Goal: Task Accomplishment & Management: Complete application form

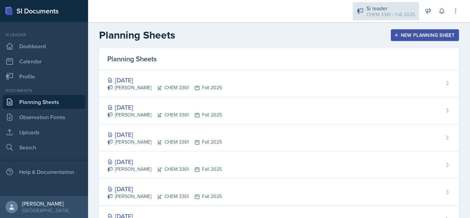
click at [373, 6] on div "Si leader" at bounding box center [391, 8] width 49 height 8
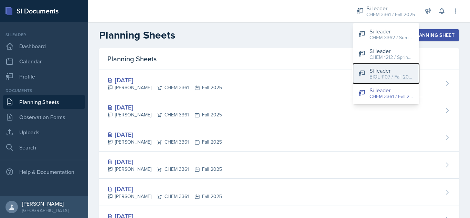
click at [383, 79] on div "BIOL 1107 / Fall 2025" at bounding box center [392, 76] width 44 height 7
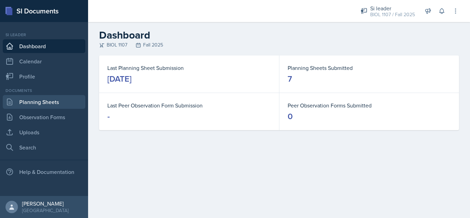
click at [38, 103] on link "Planning Sheets" at bounding box center [44, 102] width 83 height 14
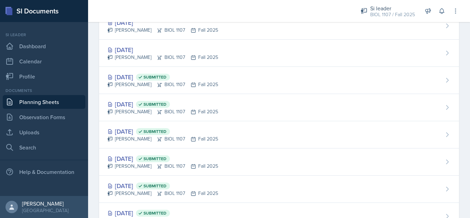
scroll to position [541, 0]
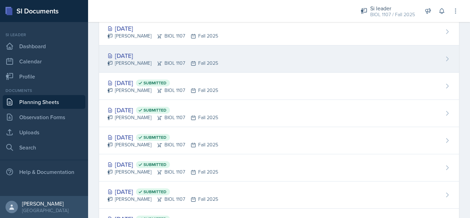
click at [268, 52] on div "Sep 16th, 2025 Octavia Kaham BIOL 1107 Fall 2025" at bounding box center [279, 58] width 360 height 27
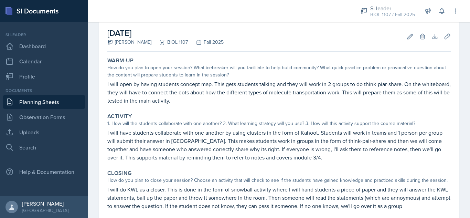
scroll to position [31, 0]
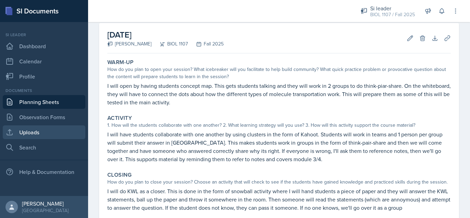
click at [52, 129] on link "Uploads" at bounding box center [44, 132] width 83 height 14
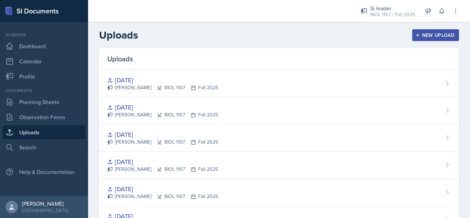
click at [416, 33] on icon "button" at bounding box center [418, 35] width 5 height 5
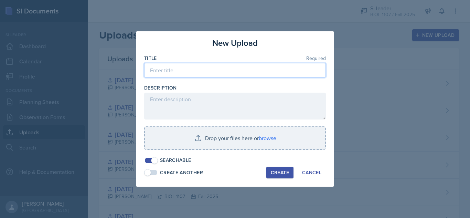
click at [237, 77] on input at bounding box center [235, 70] width 182 height 14
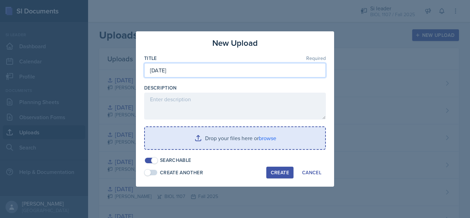
type input "[DATE]"
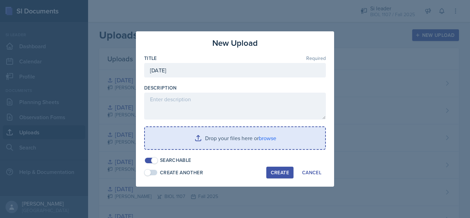
click at [239, 138] on input "file" at bounding box center [235, 138] width 180 height 22
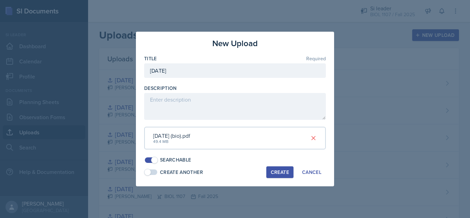
click at [275, 173] on div "Create" at bounding box center [280, 172] width 18 height 6
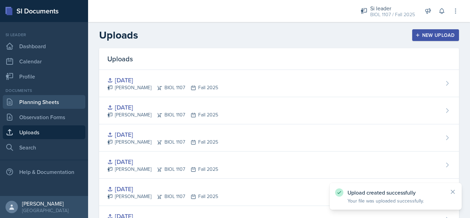
click at [43, 104] on link "Planning Sheets" at bounding box center [44, 102] width 83 height 14
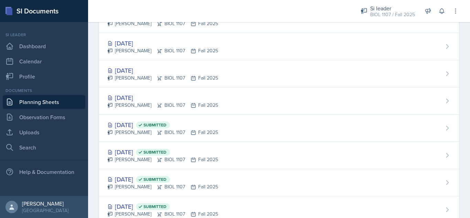
scroll to position [493, 0]
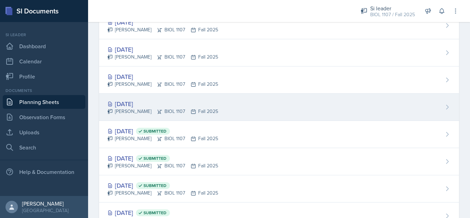
click at [218, 106] on div "Sep 16th, 2025 Octavia Kaham BIOL 1107 Fall 2025" at bounding box center [279, 107] width 360 height 27
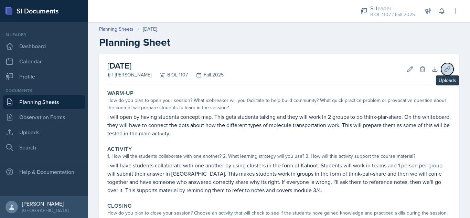
click at [445, 68] on icon at bounding box center [447, 68] width 5 height 5
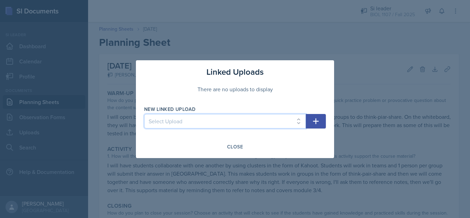
click at [227, 118] on select "Select Upload Aug 25th Aug 28th Sep 2nd Sep 4th Sep 9th Sep 11th Sep 16th" at bounding box center [225, 121] width 162 height 14
select select "ba3ff5e4-ecfa-427f-8911-7ca4da4f7943"
click at [144, 114] on select "Select Upload Aug 25th Aug 28th Sep 2nd Sep 4th Sep 9th Sep 11th Sep 16th" at bounding box center [225, 121] width 162 height 14
click at [317, 123] on icon "button" at bounding box center [316, 121] width 8 height 8
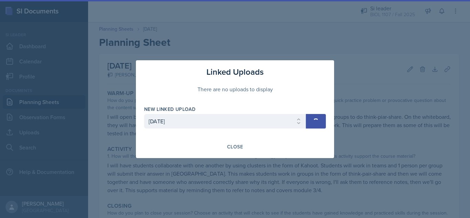
select select
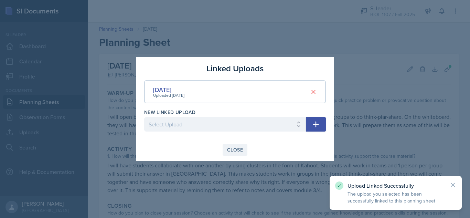
click at [236, 152] on div "Close" at bounding box center [235, 150] width 16 height 6
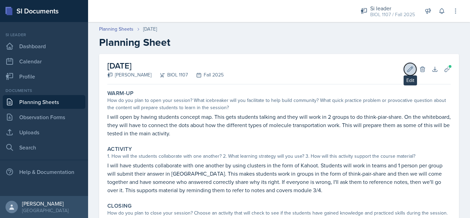
click at [404, 73] on button "Edit" at bounding box center [410, 69] width 12 height 12
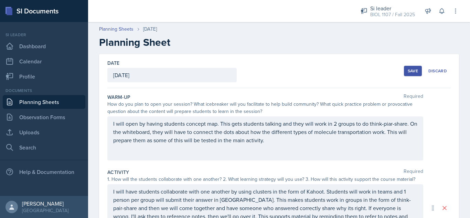
click at [174, 77] on div "September 16th, 2025" at bounding box center [171, 75] width 129 height 14
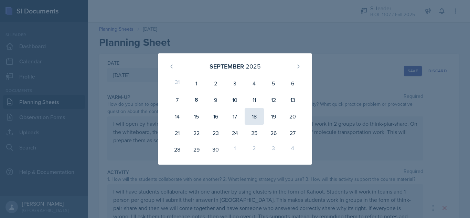
click at [253, 116] on div "18" at bounding box center [254, 116] width 19 height 17
type input "[DATE]"
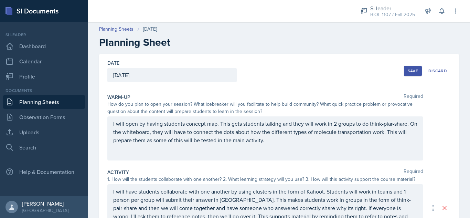
click at [404, 71] on button "Save" at bounding box center [413, 71] width 18 height 10
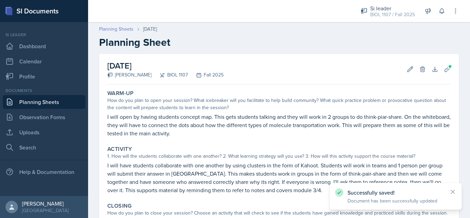
click at [115, 27] on link "Planning Sheets" at bounding box center [116, 28] width 34 height 7
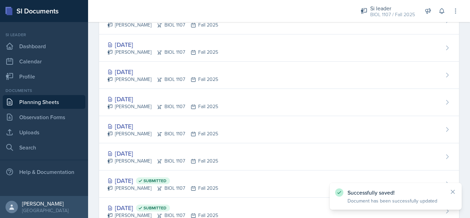
scroll to position [445, 0]
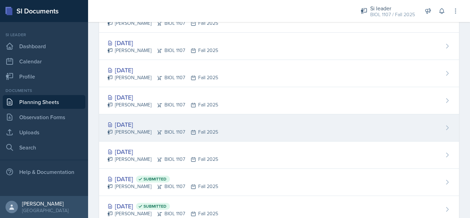
click at [128, 127] on div "[DATE]" at bounding box center [162, 124] width 111 height 9
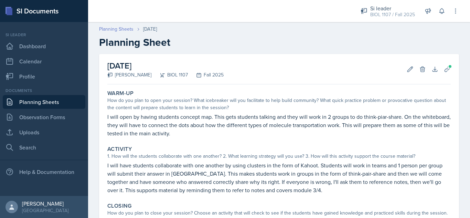
click at [111, 28] on link "Planning Sheets" at bounding box center [116, 28] width 34 height 7
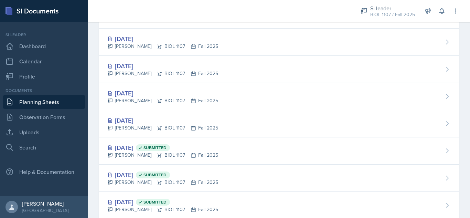
scroll to position [483, 0]
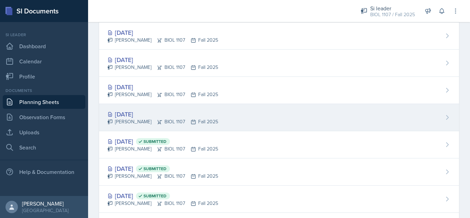
click at [245, 127] on div "[DATE] [PERSON_NAME] BIOL 1107 Fall 2025" at bounding box center [279, 117] width 360 height 27
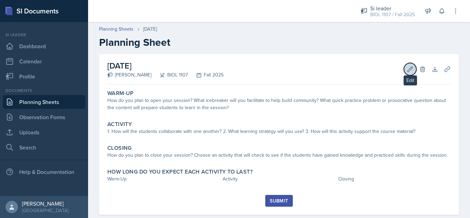
click at [408, 71] on icon at bounding box center [410, 68] width 5 height 5
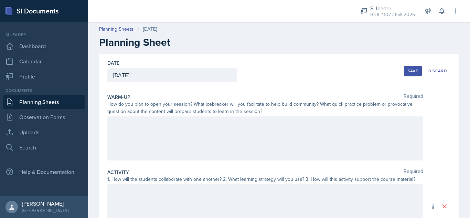
click at [184, 140] on div at bounding box center [265, 138] width 316 height 44
click at [187, 81] on div "[DATE]" at bounding box center [171, 75] width 129 height 14
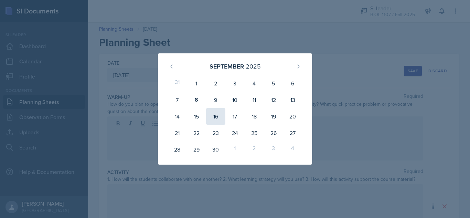
click at [210, 117] on div "16" at bounding box center [215, 116] width 19 height 17
type input "September 16th, 2025"
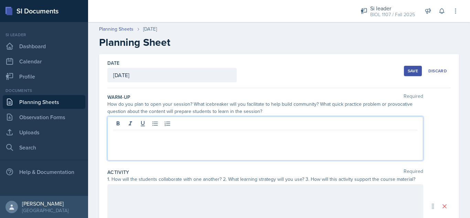
click at [248, 138] on p at bounding box center [265, 136] width 304 height 8
click at [248, 138] on p "I will open with an open ended pop quiz" at bounding box center [265, 136] width 304 height 8
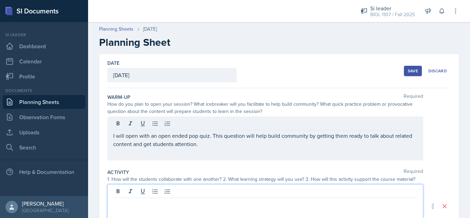
click at [256, 190] on div at bounding box center [265, 206] width 316 height 44
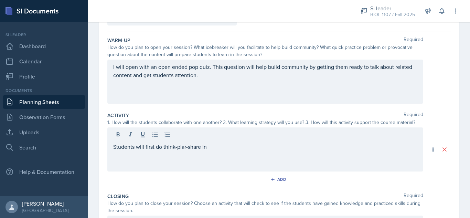
scroll to position [62, 0]
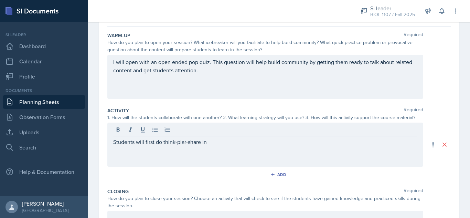
click at [307, 142] on p "Students will first do think-piar-share in" at bounding box center [265, 142] width 304 height 8
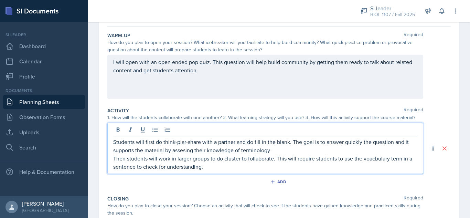
click at [179, 142] on p "Students will first do think-piar-share with a partner and do fill in the blank…" at bounding box center [265, 146] width 304 height 17
click at [346, 167] on p "Then students will work in larger groups to do cluster to collaborate. This wil…" at bounding box center [265, 162] width 304 height 17
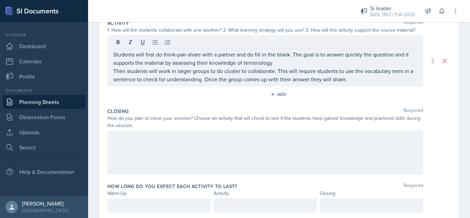
scroll to position [148, 0]
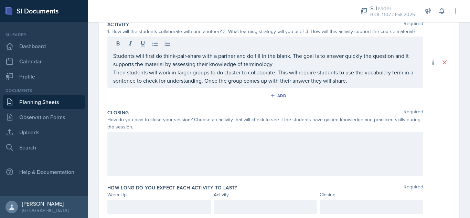
click at [365, 84] on p "Then students will work in larger groups to do cluster to collaborate. This wil…" at bounding box center [265, 76] width 304 height 17
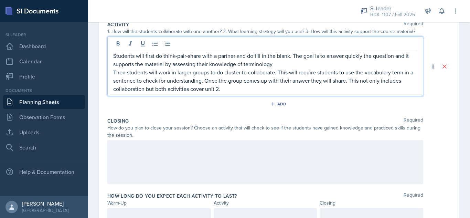
click at [247, 146] on div at bounding box center [265, 162] width 316 height 44
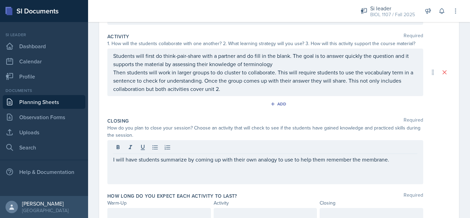
scroll to position [168, 0]
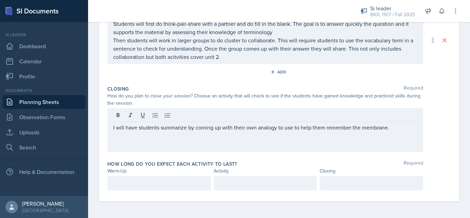
click at [397, 128] on p "I will have students summarize by coming up with their own analogy to use to he…" at bounding box center [265, 127] width 304 height 8
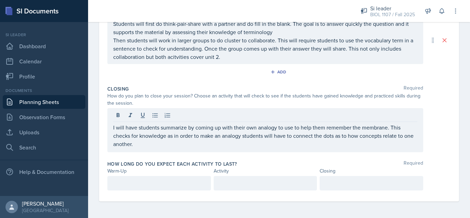
click at [258, 176] on div "How long do you expect each activity to last? Required Warm-Up Activity Closing" at bounding box center [279, 177] width 344 height 38
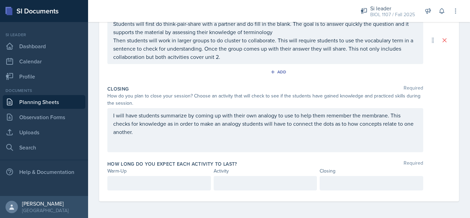
click at [251, 185] on div at bounding box center [266, 183] width 104 height 14
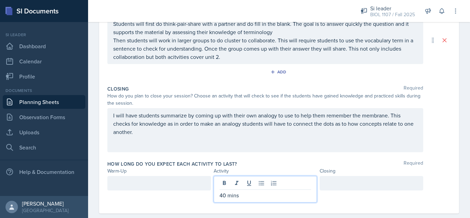
click at [191, 185] on div at bounding box center [159, 183] width 104 height 14
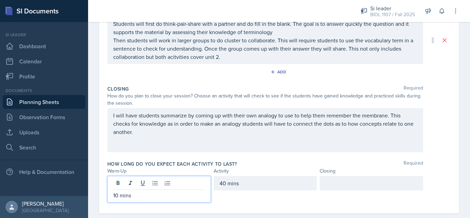
click at [380, 181] on div at bounding box center [372, 183] width 104 height 14
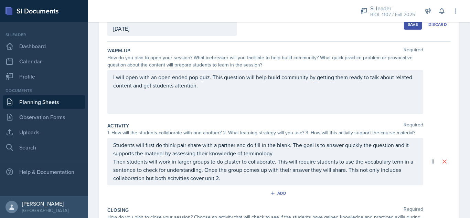
scroll to position [41, 0]
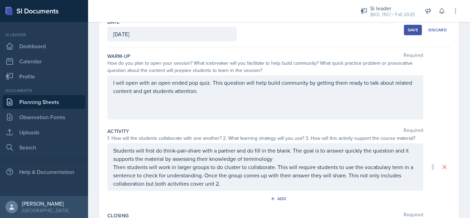
click at [408, 31] on div "Save" at bounding box center [413, 30] width 10 height 6
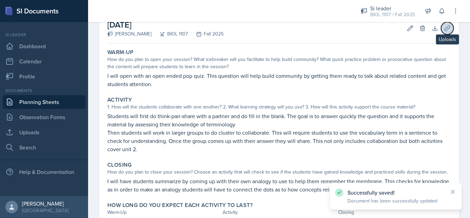
click at [444, 28] on icon at bounding box center [447, 28] width 7 height 7
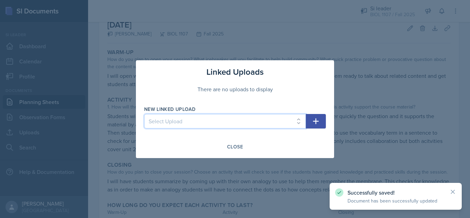
click at [242, 125] on select "Select Upload Aug 25th Aug 28th Sep 2nd Sep 4th Sep 9th Sep 11th Sep 16th" at bounding box center [225, 121] width 162 height 14
select select "ba3ff5e4-ecfa-427f-8911-7ca4da4f7943"
click at [144, 114] on select "Select Upload Aug 25th Aug 28th Sep 2nd Sep 4th Sep 9th Sep 11th Sep 16th" at bounding box center [225, 121] width 162 height 14
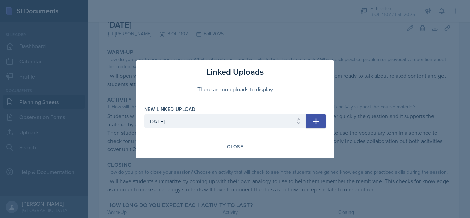
click at [314, 124] on icon "button" at bounding box center [316, 121] width 8 height 8
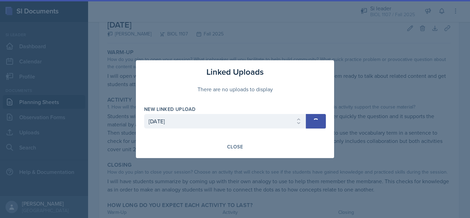
select select
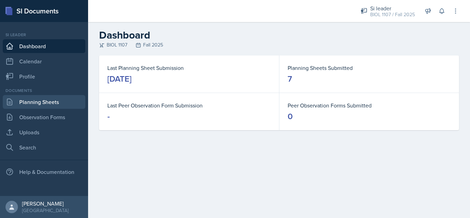
click at [50, 100] on link "Planning Sheets" at bounding box center [44, 102] width 83 height 14
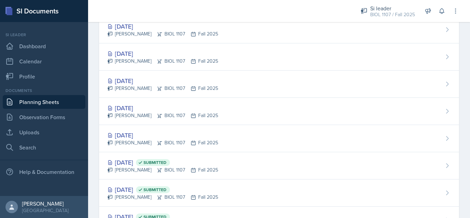
scroll to position [466, 0]
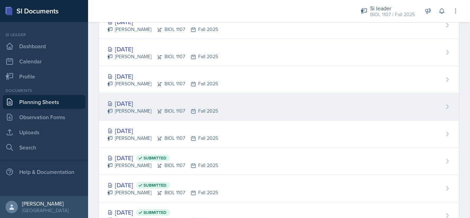
click at [218, 111] on div "[DATE] [PERSON_NAME] BIOL 1107 Fall 2025" at bounding box center [279, 106] width 360 height 27
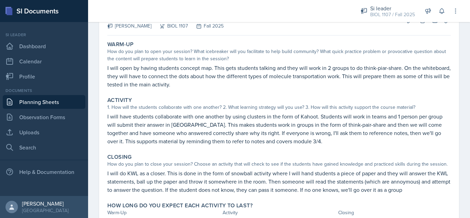
scroll to position [25, 0]
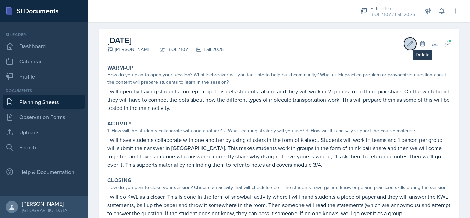
click at [407, 45] on icon at bounding box center [410, 43] width 7 height 7
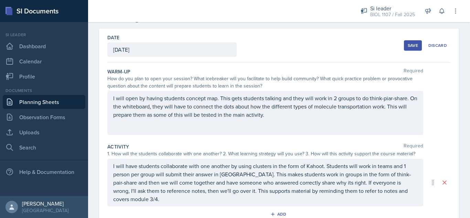
click at [291, 199] on p "I will have students collaborate with one another by using clusters in the form…" at bounding box center [265, 182] width 304 height 41
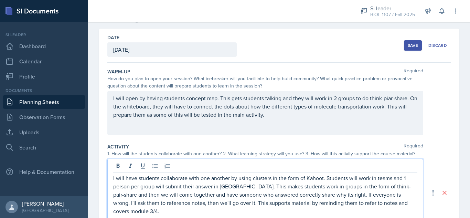
scroll to position [32, 0]
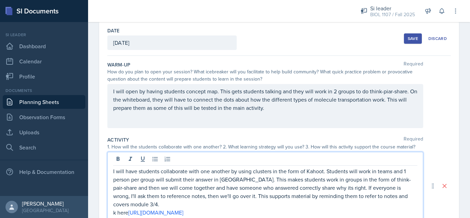
click at [128, 212] on p "k here [URL][DOMAIN_NAME]" at bounding box center [265, 212] width 304 height 8
click at [408, 39] on div "Save" at bounding box center [413, 39] width 10 height 6
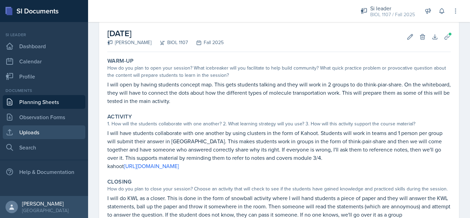
click at [50, 128] on link "Uploads" at bounding box center [44, 132] width 83 height 14
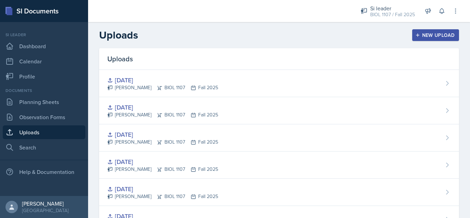
click at [416, 34] on icon "button" at bounding box center [417, 34] width 3 height 3
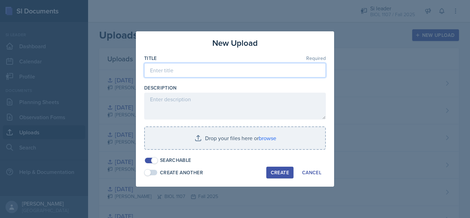
click at [174, 68] on input at bounding box center [235, 70] width 182 height 14
type input "[DATE]"
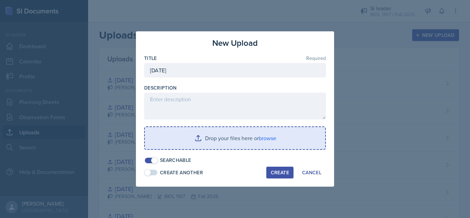
click at [226, 137] on input "file" at bounding box center [235, 138] width 180 height 22
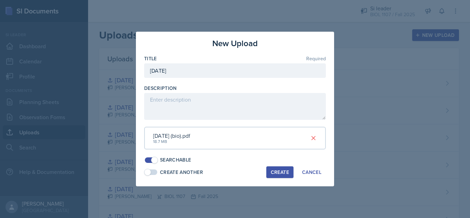
click at [276, 174] on div "Create" at bounding box center [280, 172] width 18 height 6
